Goal: Check status: Check status

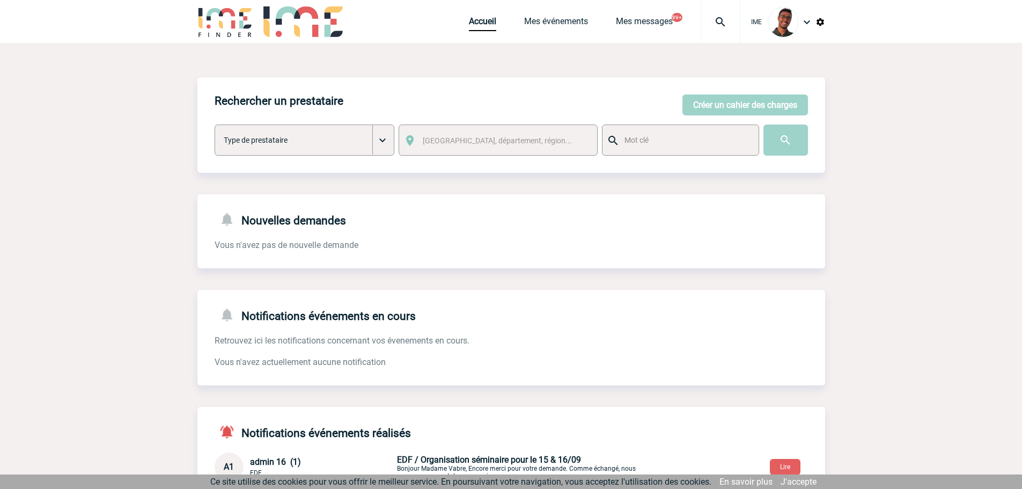
click at [537, 14] on div "Accueil Mes événements Mes messages 99+ Projet, client Projet, client" at bounding box center [604, 21] width 271 height 43
click at [536, 17] on link "Mes événements" at bounding box center [556, 23] width 64 height 15
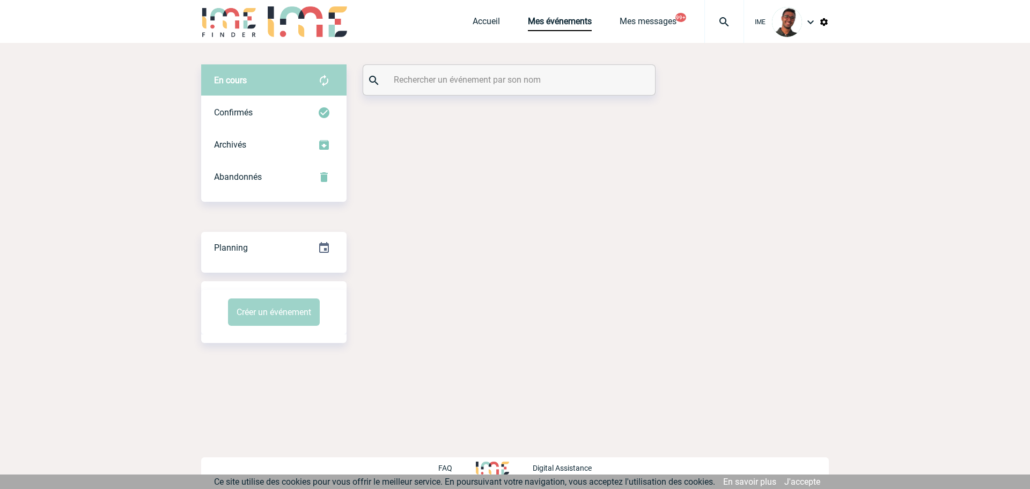
click at [478, 87] on input "text" at bounding box center [510, 80] width 239 height 16
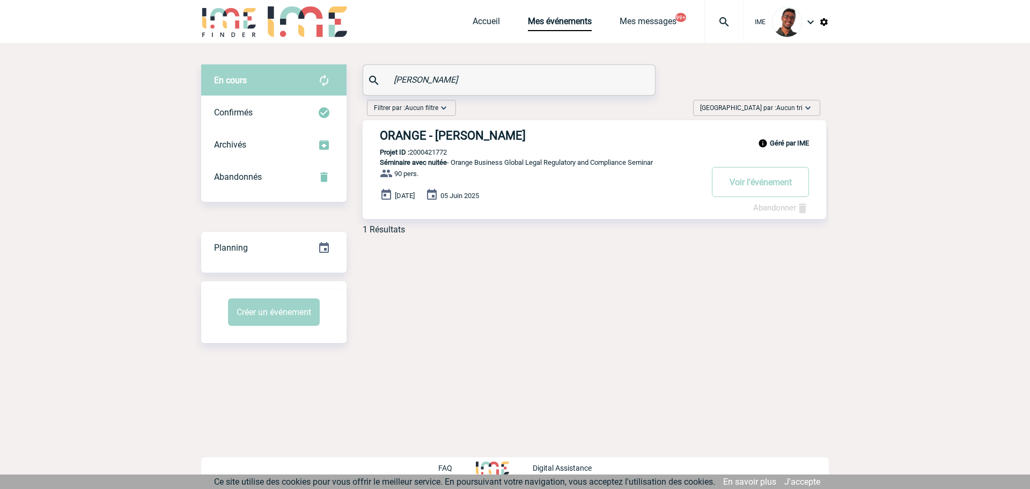
type input "hickman"
click at [430, 151] on p "Projet ID : 2000421772" at bounding box center [405, 152] width 84 height 8
copy p "2000421772"
click at [431, 150] on p "Projet ID : 2000421772" at bounding box center [405, 152] width 84 height 8
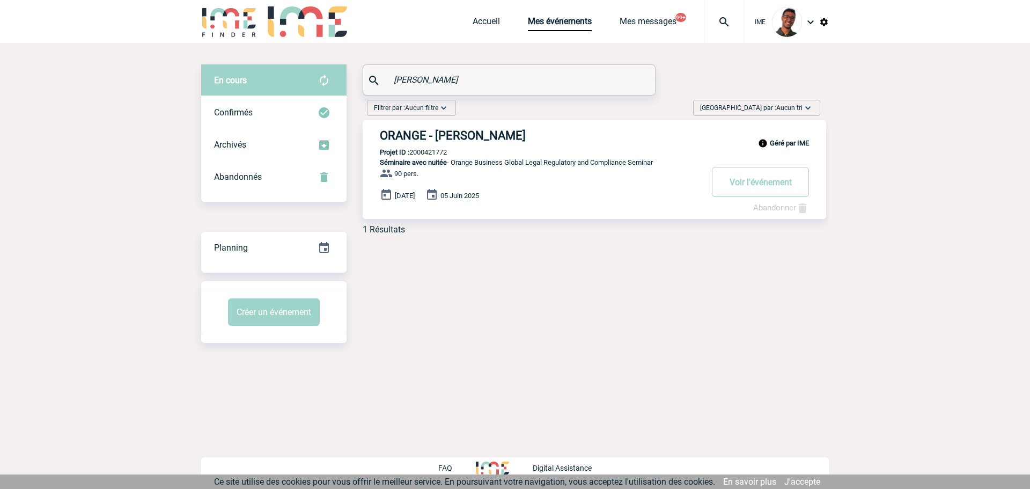
click at [431, 150] on p "Projet ID : 2000421772" at bounding box center [405, 152] width 84 height 8
copy p "2000421772"
click at [416, 258] on div "En cours En cours Confirmés Archivés Abandonnés En cours Confirmés Archivés Aba…" at bounding box center [515, 203] width 628 height 321
